Goal: Task Accomplishment & Management: Use online tool/utility

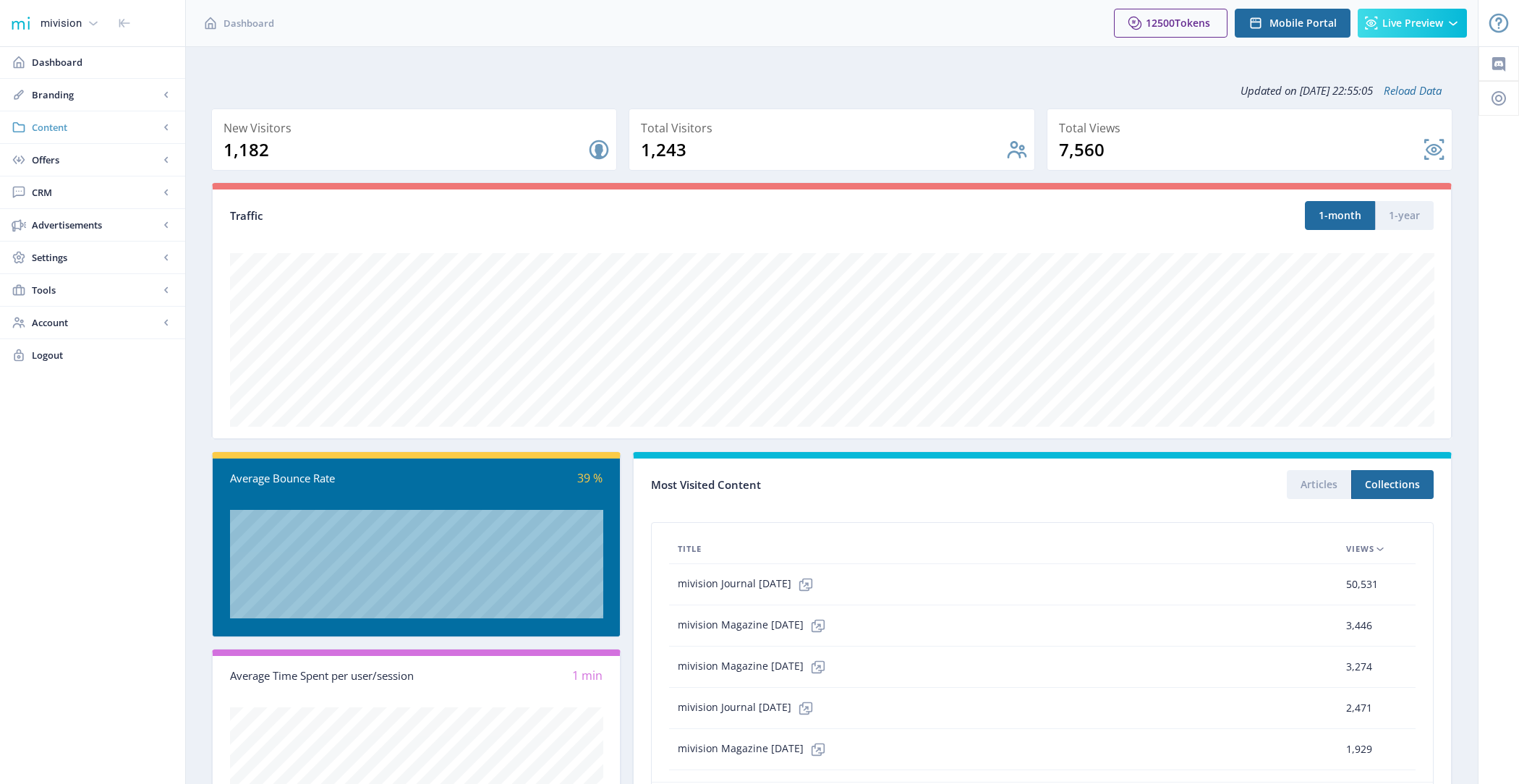
click at [61, 128] on span "Content" at bounding box center [95, 127] width 128 height 14
click at [100, 196] on span "Collections" at bounding box center [108, 192] width 124 height 14
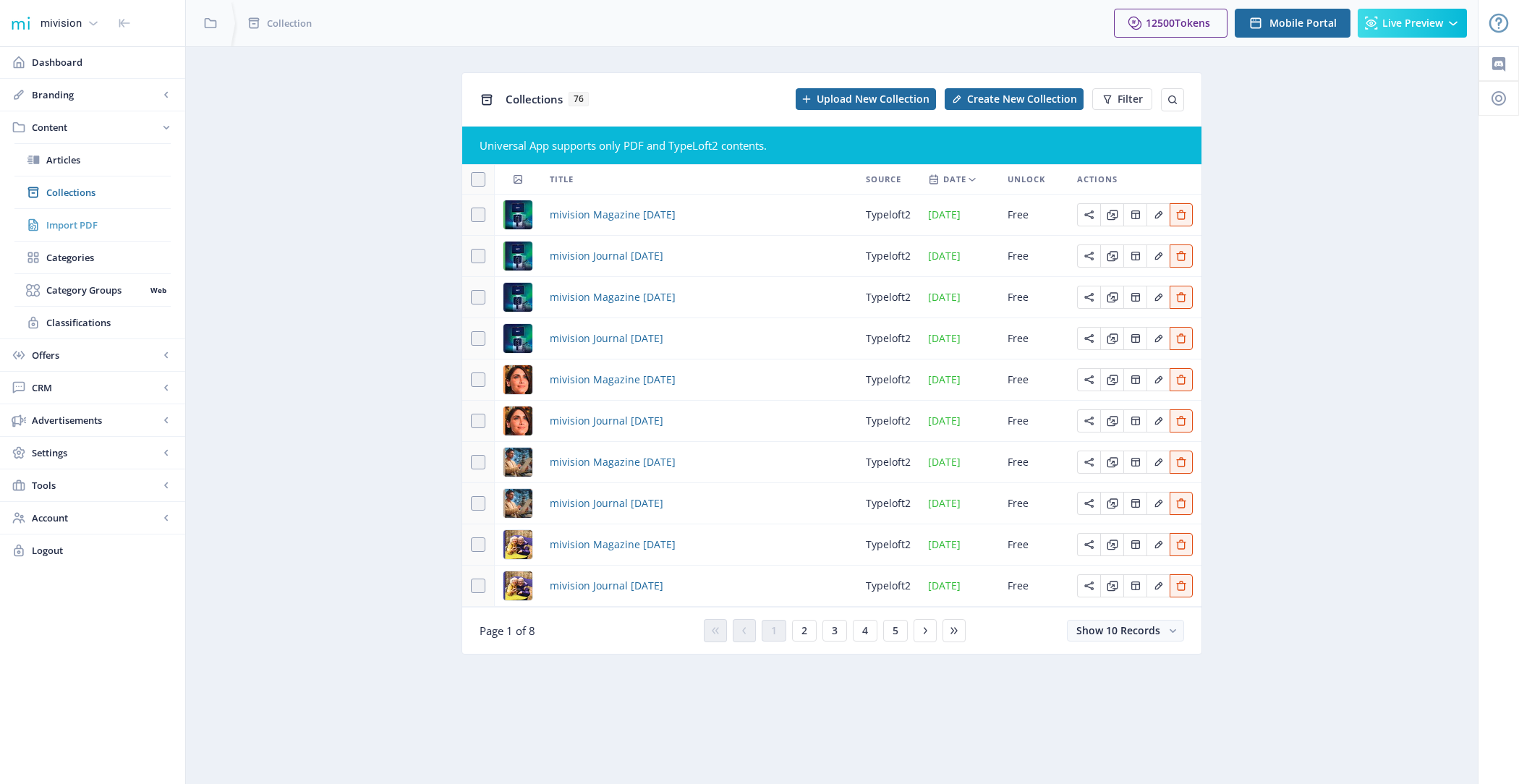
click at [133, 227] on span "Import PDF" at bounding box center [108, 224] width 124 height 14
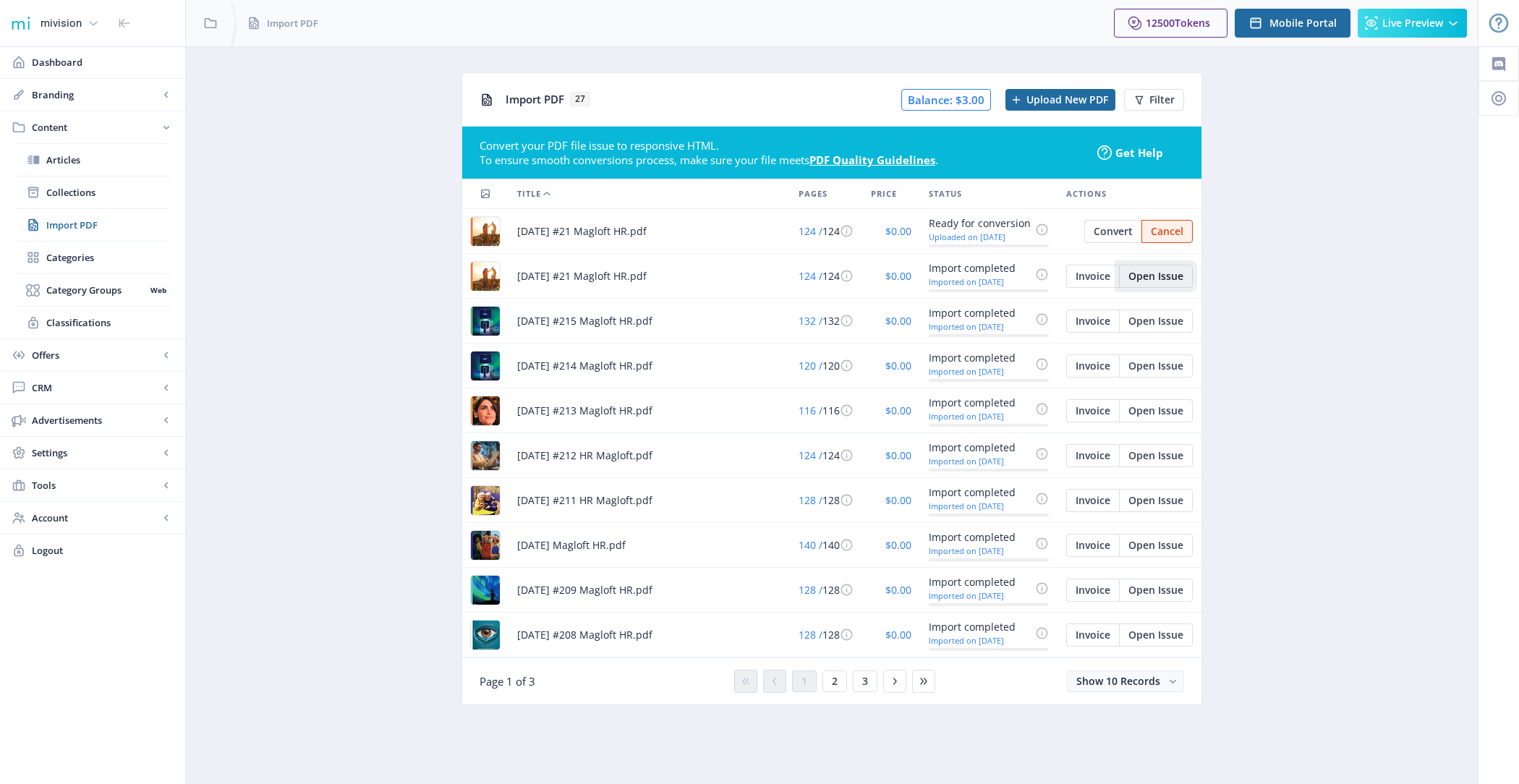
drag, startPoint x: 1162, startPoint y: 276, endPoint x: 1246, endPoint y: 293, distance: 85.7
click at [1246, 293] on app-content-pdf-import "Import PDF 27 Balance: $3.00 Upload New PDF Filter Convert your PDF file issue …" at bounding box center [831, 400] width 1241 height 655
